Goal: Task Accomplishment & Management: Use online tool/utility

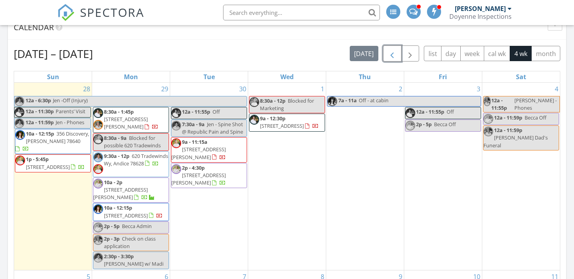
click at [394, 57] on span "button" at bounding box center [391, 53] width 9 height 9
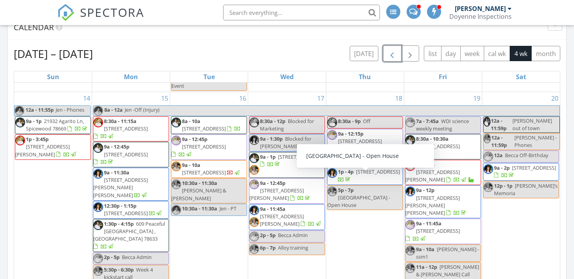
scroll to position [433, 0]
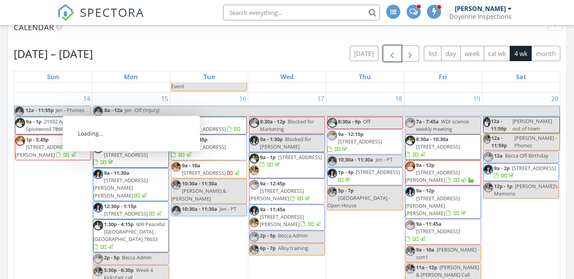
click at [149, 143] on span "9a - 12:45p 6005 Adhara Pass, Austin 78730" at bounding box center [130, 154] width 75 height 23
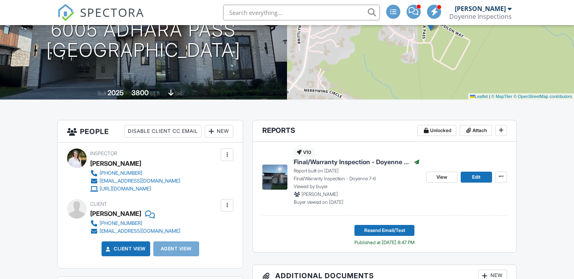
scroll to position [110, 0]
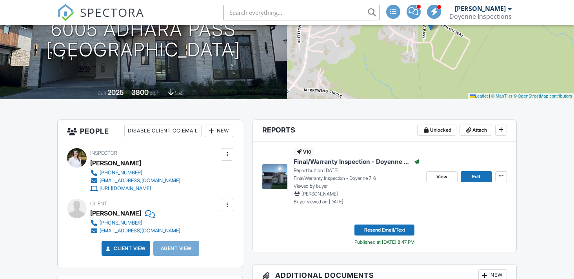
click at [320, 166] on span "Final/Warranty Inspection - Doyenne 7-6" at bounding box center [351, 161] width 116 height 9
